Goal: Task Accomplishment & Management: Manage account settings

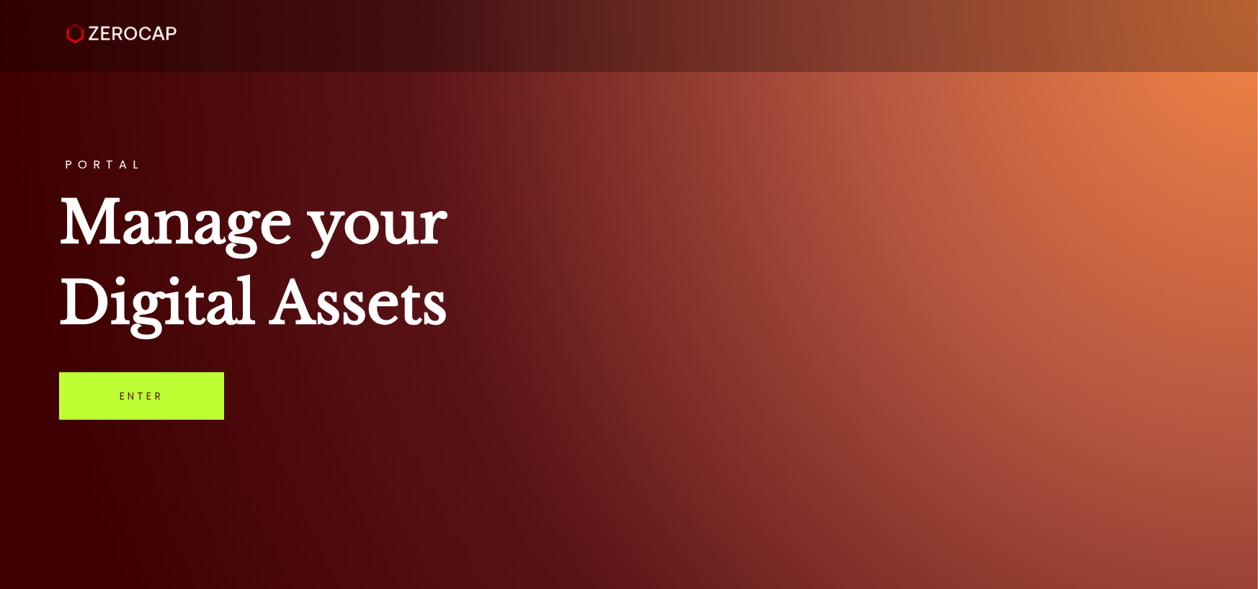
click at [138, 398] on link "Enter" at bounding box center [141, 397] width 165 height 48
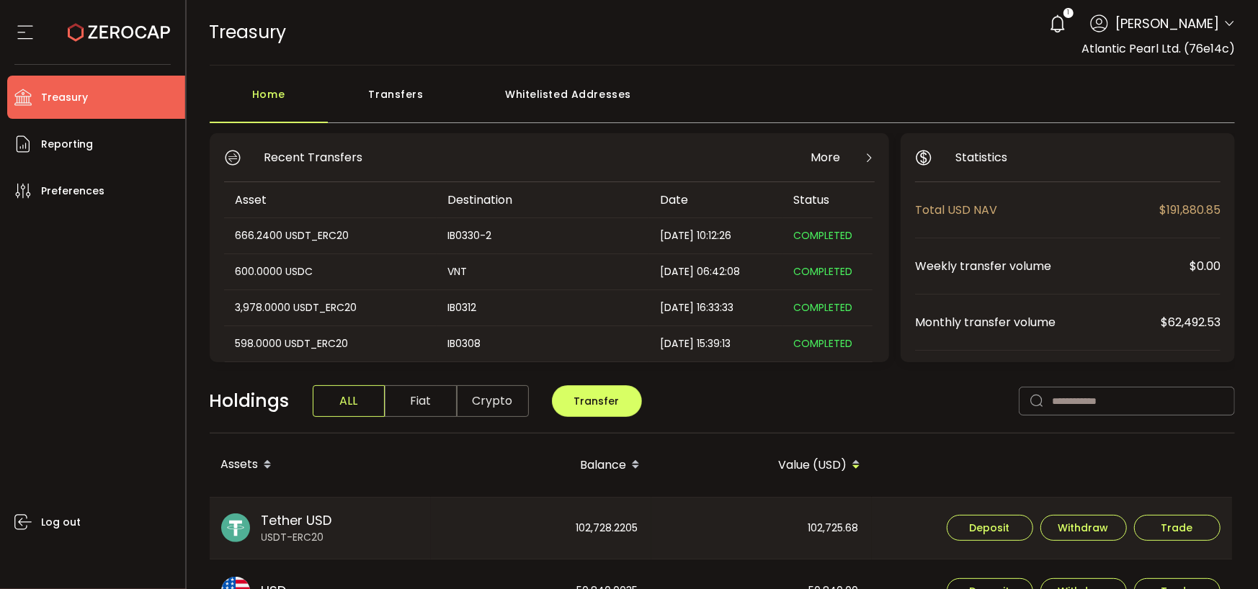
scroll to position [216, 0]
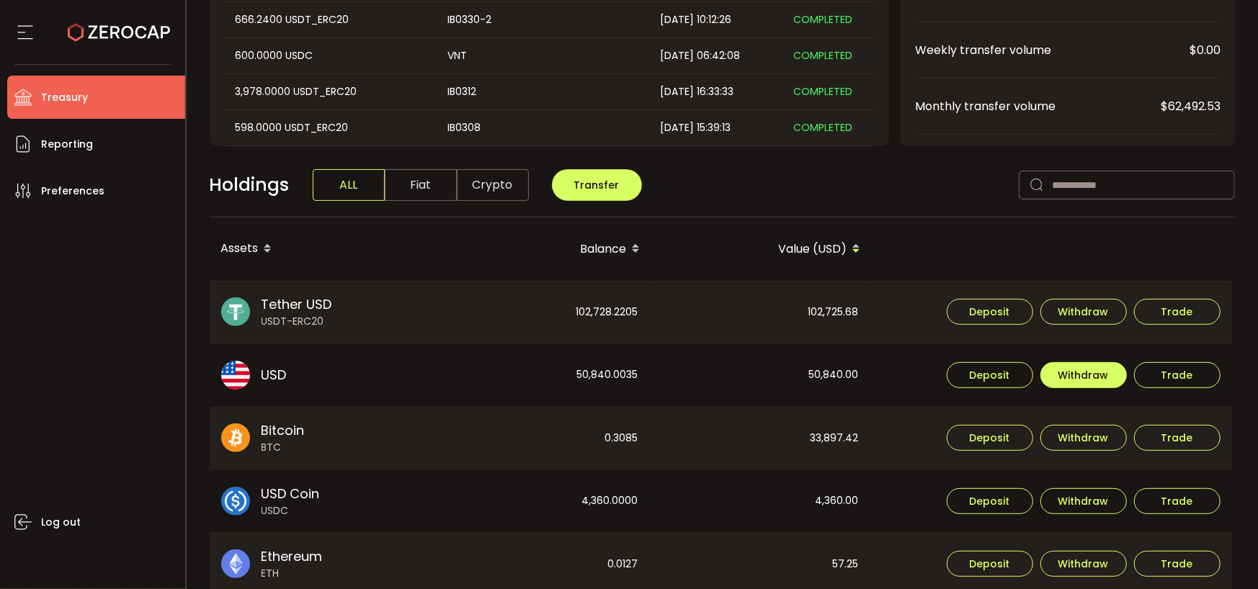
click at [1096, 370] on span "Withdraw" at bounding box center [1083, 375] width 50 height 10
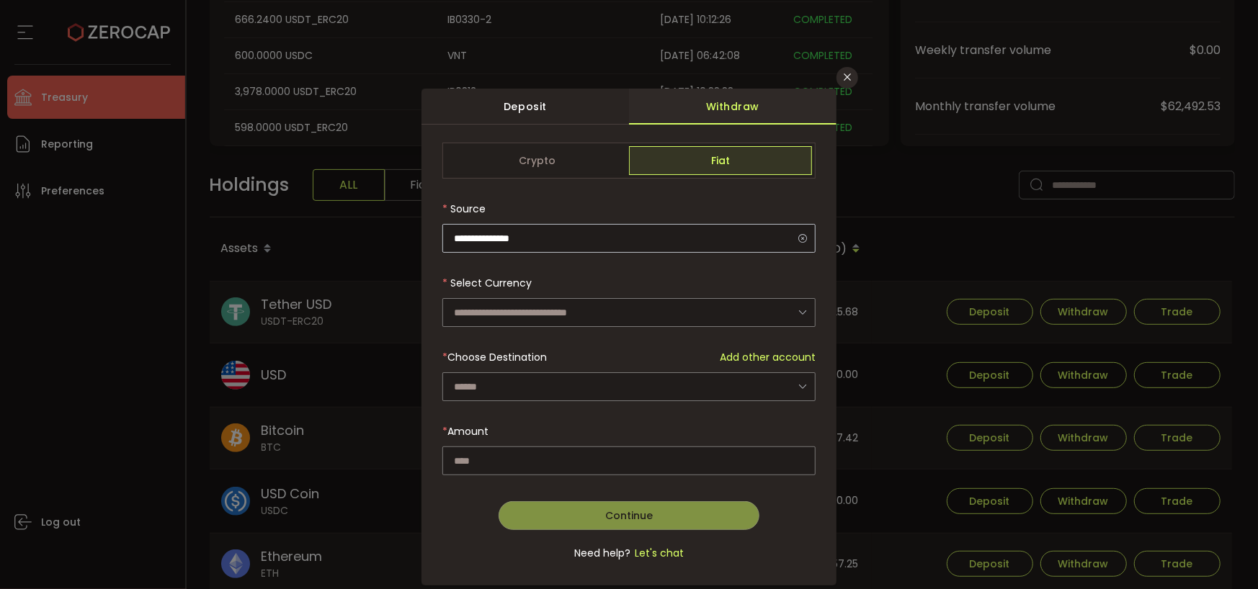
click at [803, 235] on icon "dialog" at bounding box center [803, 238] width 18 height 30
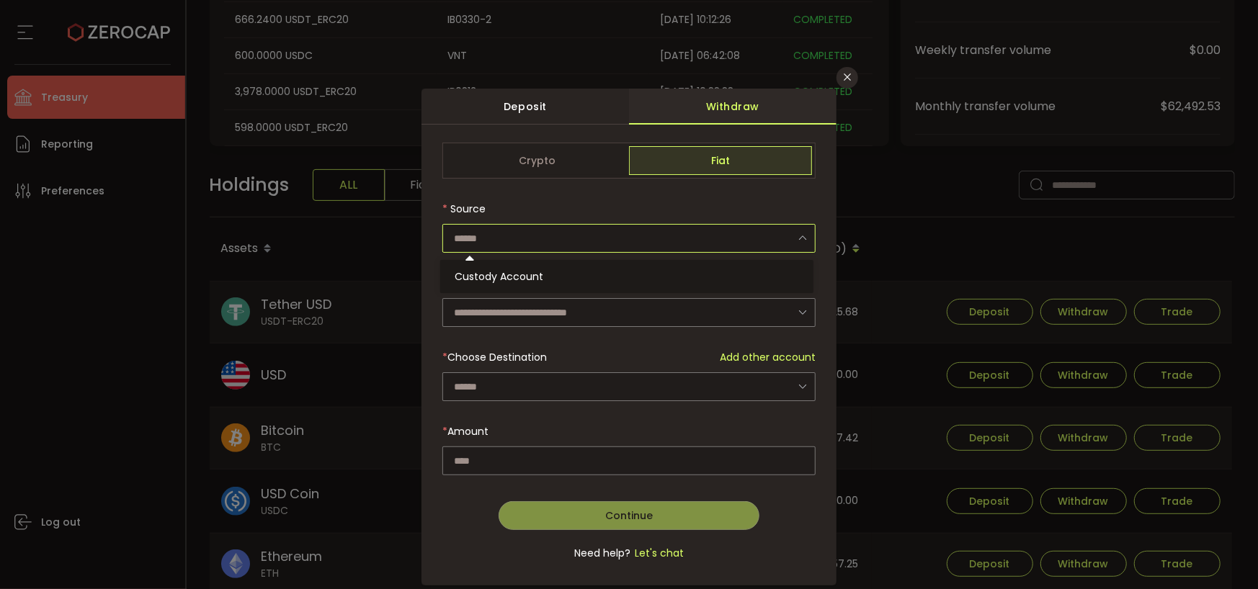
click at [800, 235] on icon "dialog" at bounding box center [803, 238] width 18 height 30
click at [545, 262] on ul "Custody Account" at bounding box center [628, 276] width 377 height 33
drag, startPoint x: 540, startPoint y: 271, endPoint x: 538, endPoint y: 278, distance: 7.5
click at [539, 277] on span "Custody Account" at bounding box center [499, 276] width 89 height 14
type input "**********"
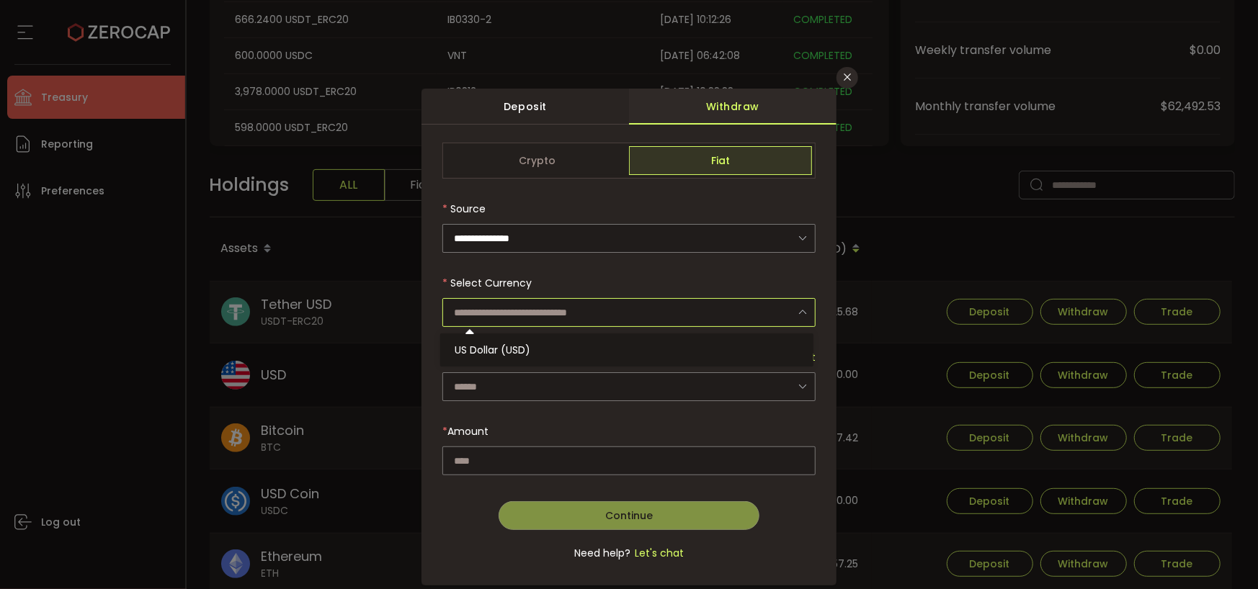
click at [661, 310] on input "dialog" at bounding box center [628, 312] width 373 height 29
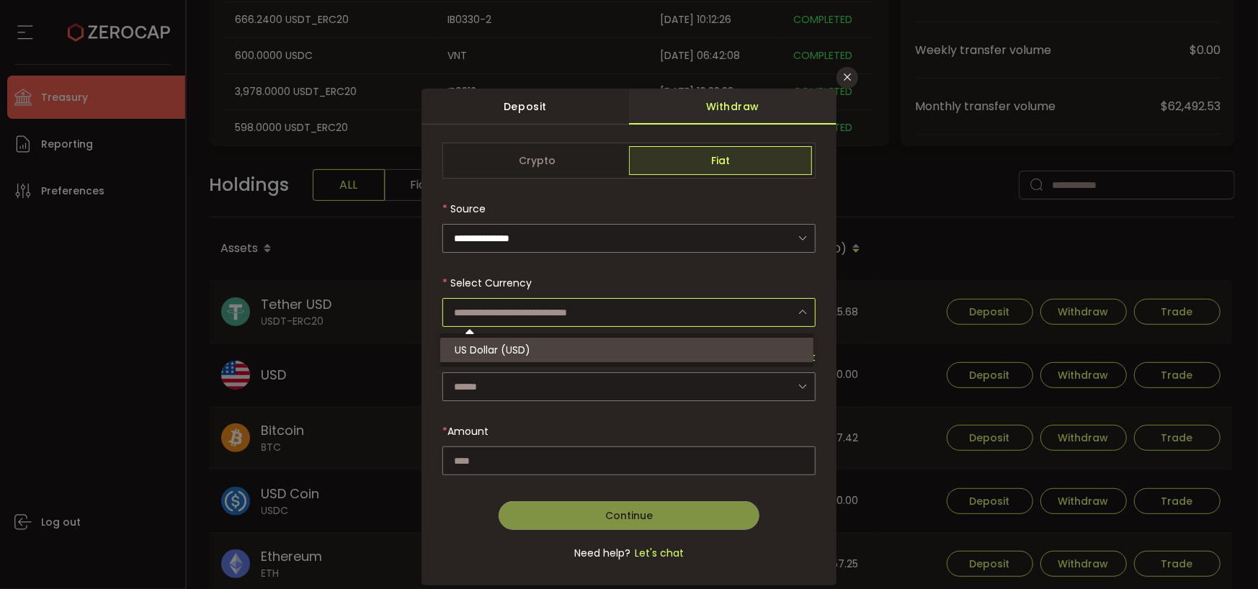
click at [544, 342] on li "US Dollar (USD)" at bounding box center [628, 350] width 377 height 24
type input "**********"
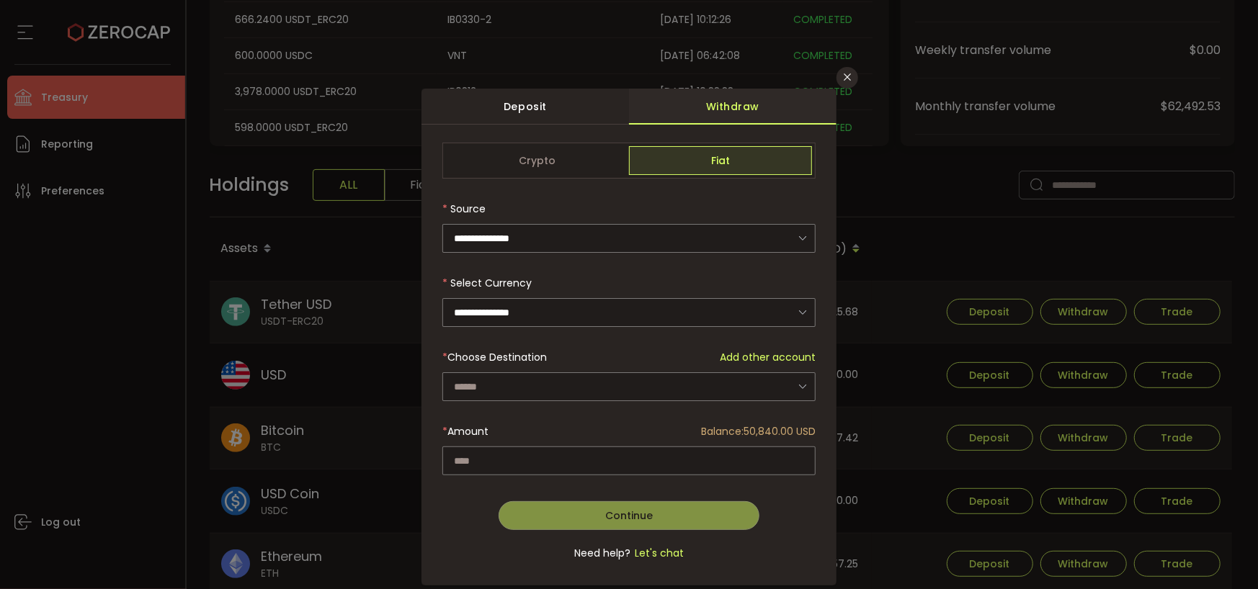
click at [543, 378] on div "dialog" at bounding box center [628, 360] width 373 height 434
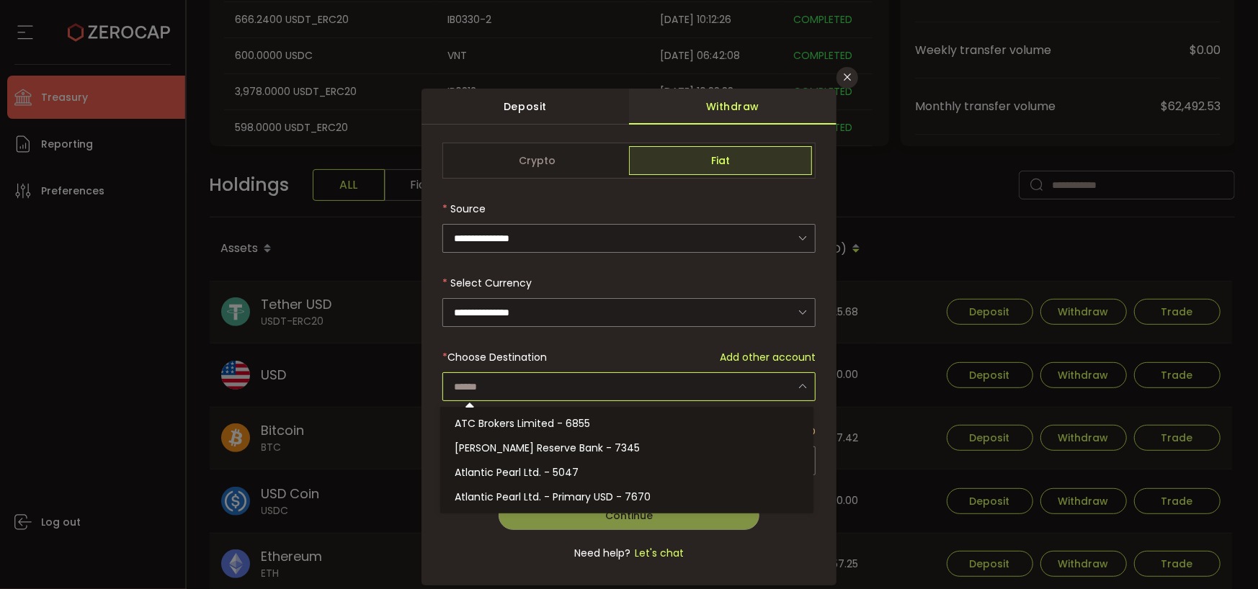
click at [525, 384] on input "dialog" at bounding box center [628, 387] width 373 height 29
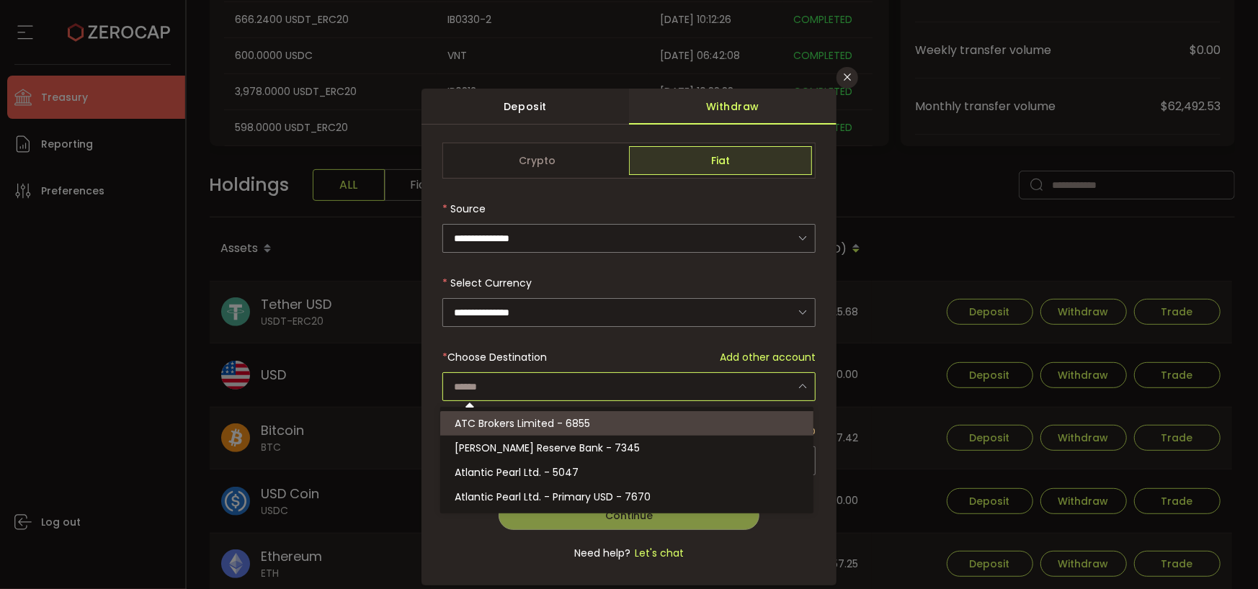
click at [529, 425] on span "ATC Brokers Limited - 6855" at bounding box center [522, 423] width 135 height 14
type input "**********"
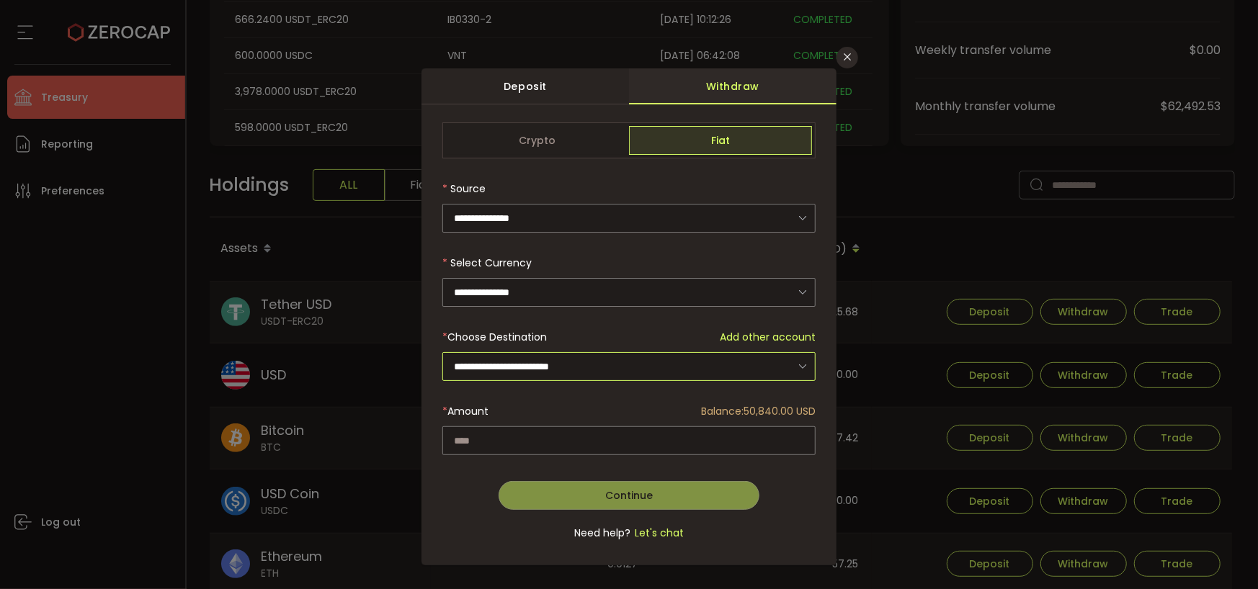
scroll to position [29, 0]
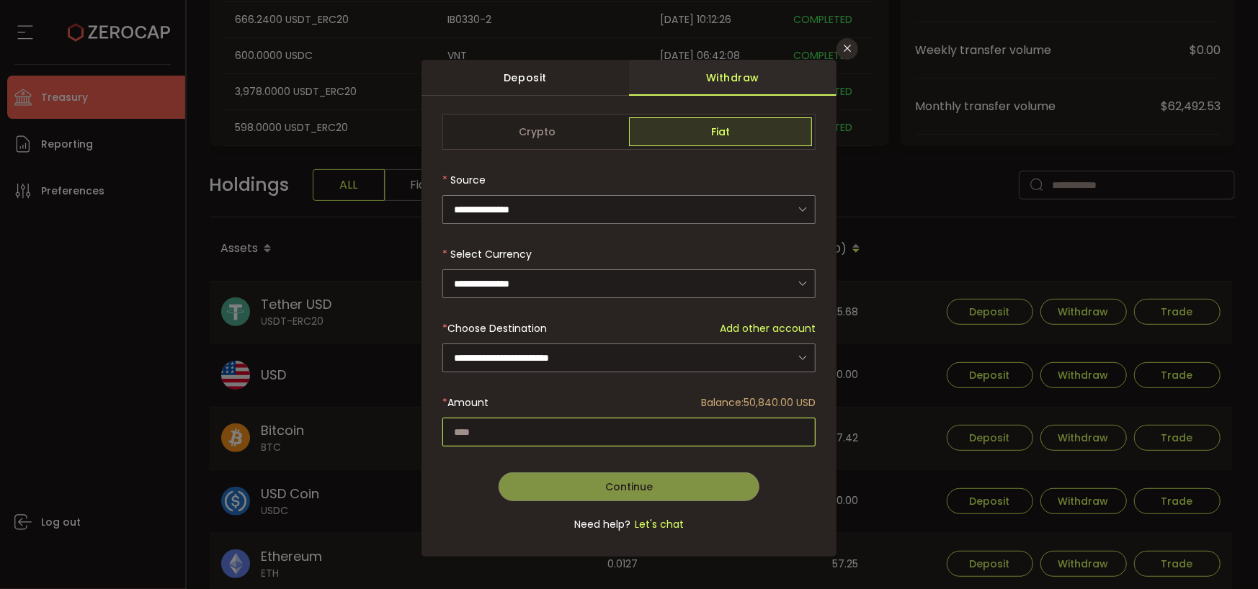
click at [550, 419] on input "dialog" at bounding box center [628, 432] width 373 height 29
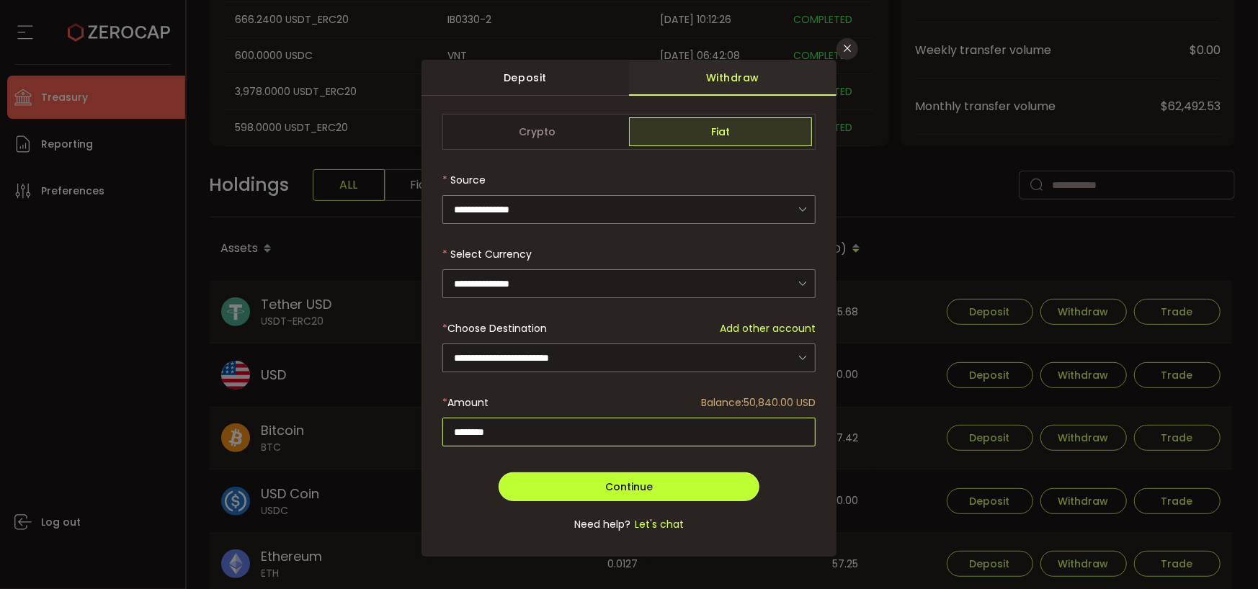
type input "********"
click at [633, 486] on span "Continue" at bounding box center [629, 487] width 48 height 14
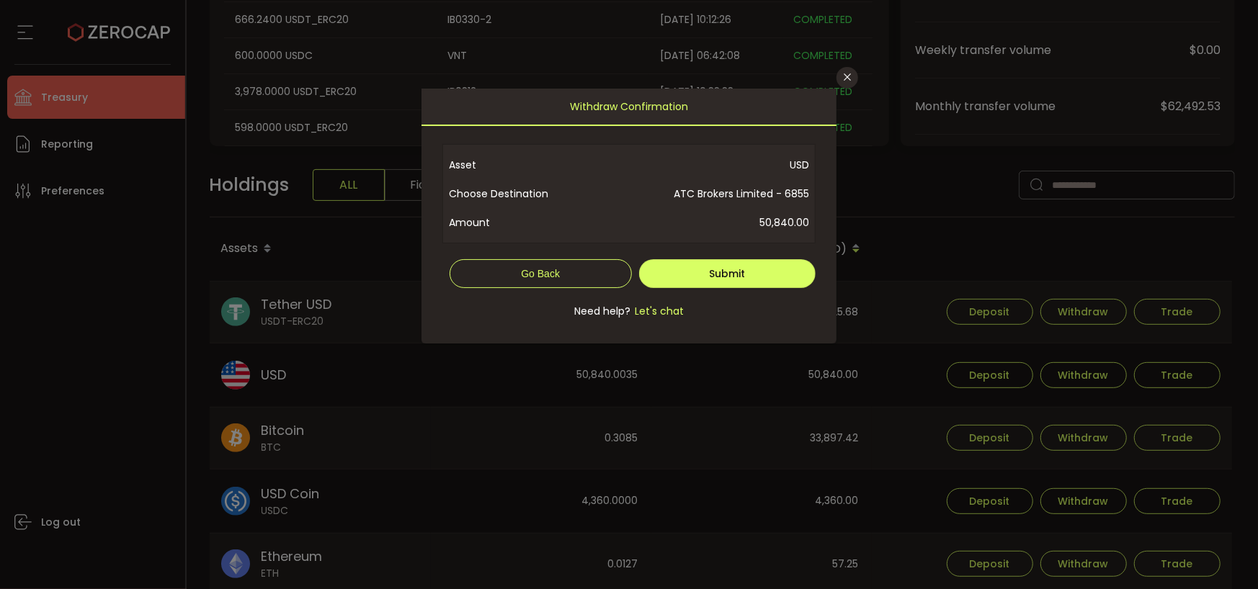
scroll to position [0, 0]
click at [734, 267] on span "Submit" at bounding box center [727, 274] width 36 height 14
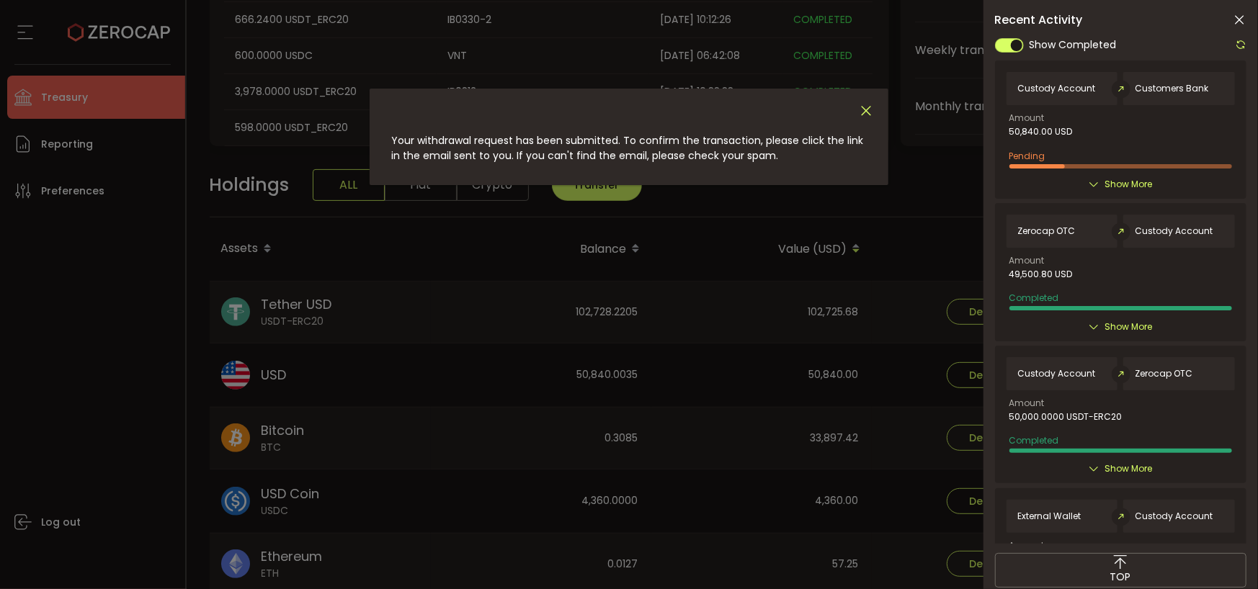
click at [870, 104] on icon "Close" at bounding box center [866, 111] width 16 height 16
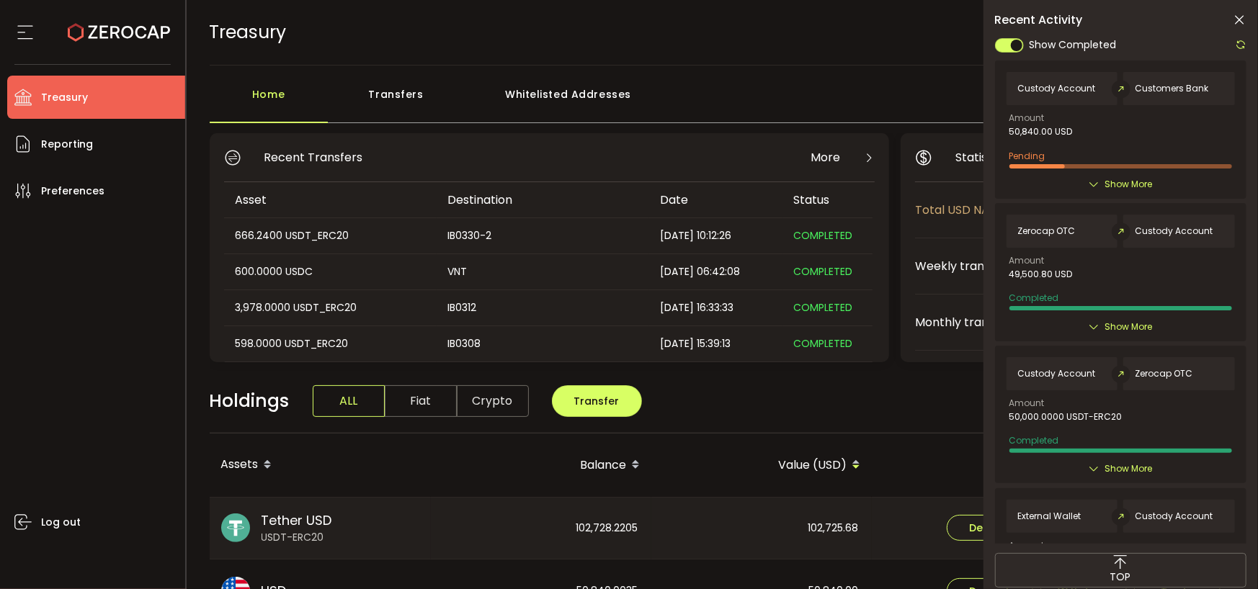
click at [1092, 187] on icon at bounding box center [1095, 185] width 12 height 12
click at [1094, 179] on icon at bounding box center [1095, 185] width 12 height 12
click at [1143, 179] on span "Show More" at bounding box center [1129, 184] width 48 height 14
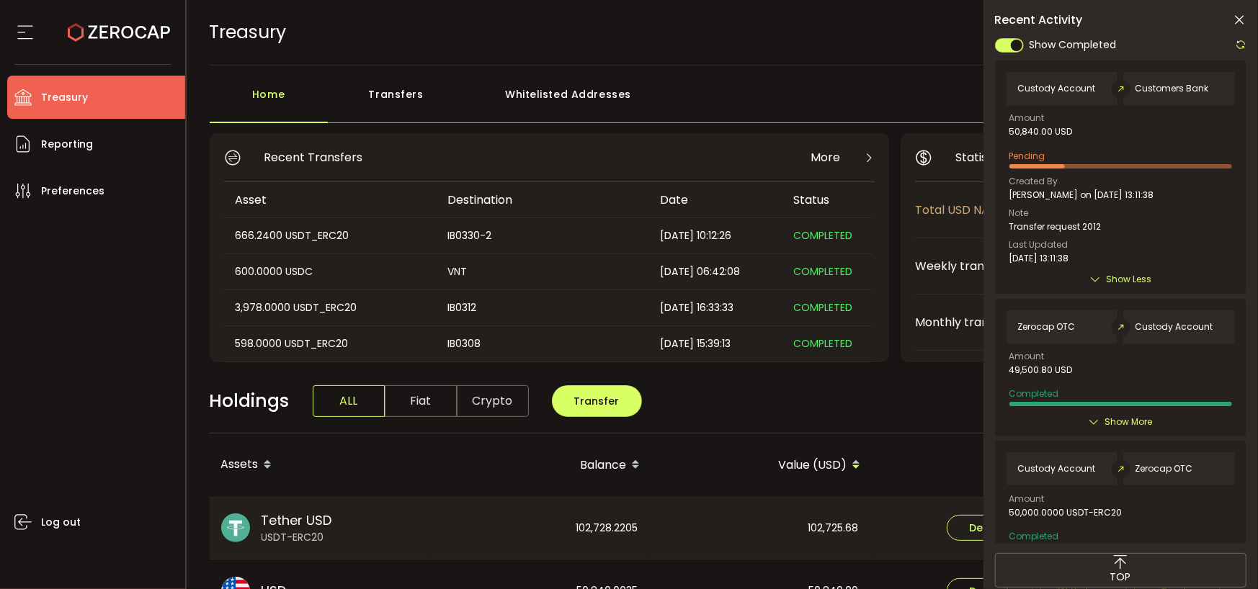
click at [1163, 89] on span "Customers Bank" at bounding box center [1171, 89] width 73 height 10
click at [1243, 21] on icon at bounding box center [1239, 20] width 14 height 14
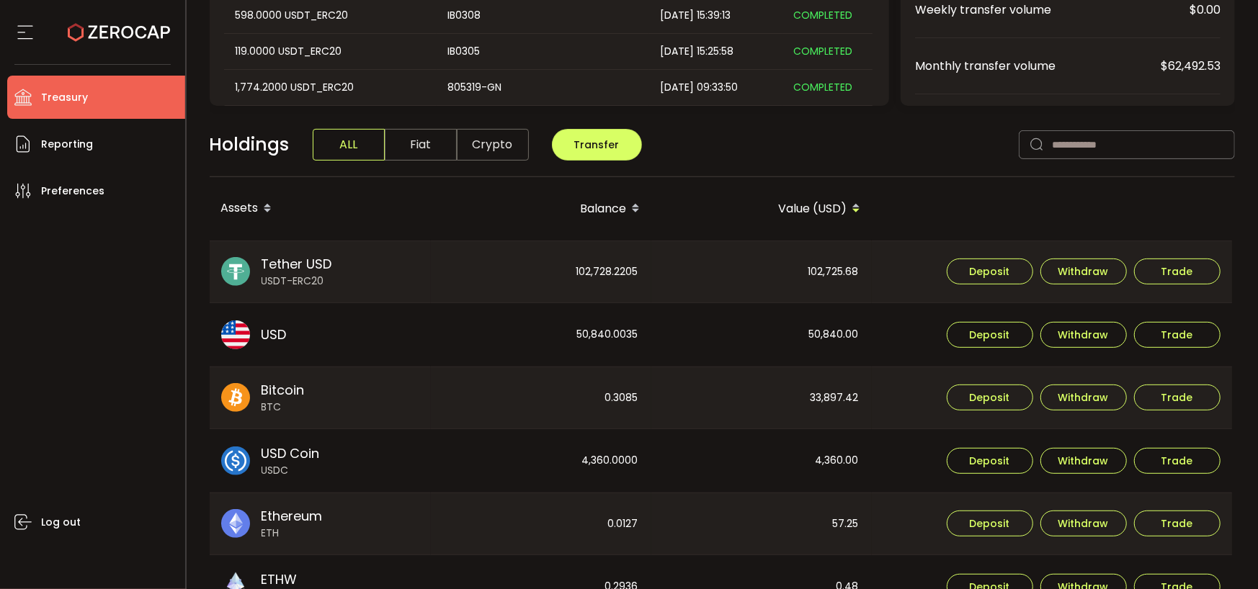
scroll to position [288, 0]
